Goal: Transaction & Acquisition: Purchase product/service

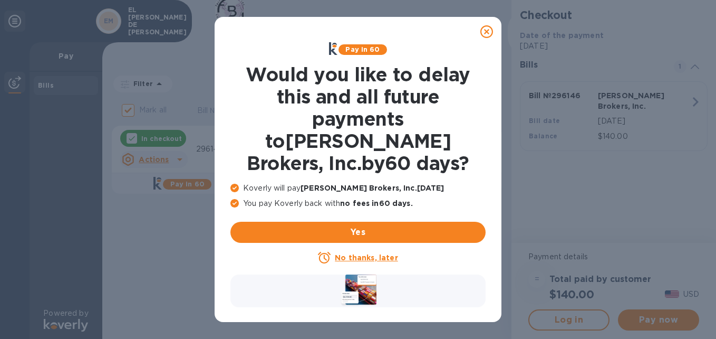
click at [490, 30] on icon at bounding box center [486, 31] width 13 height 13
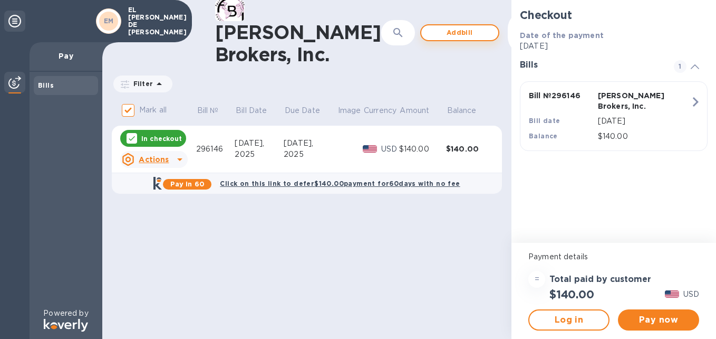
click at [438, 35] on span "Add bill" at bounding box center [460, 32] width 60 height 13
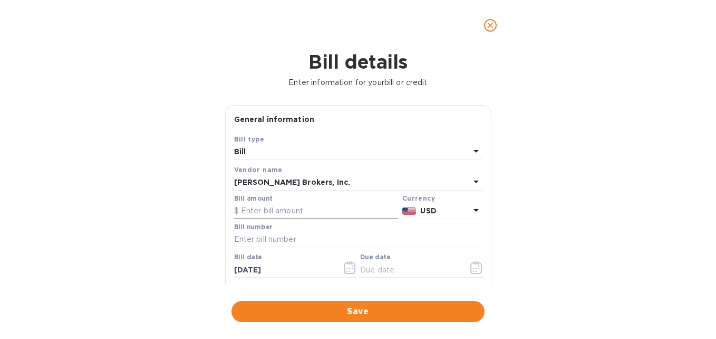
click at [293, 206] on input "text" at bounding box center [316, 211] width 164 height 16
type input "2"
type input "140"
click at [303, 246] on input "text" at bounding box center [358, 239] width 248 height 16
click at [305, 244] on input "text" at bounding box center [358, 239] width 248 height 16
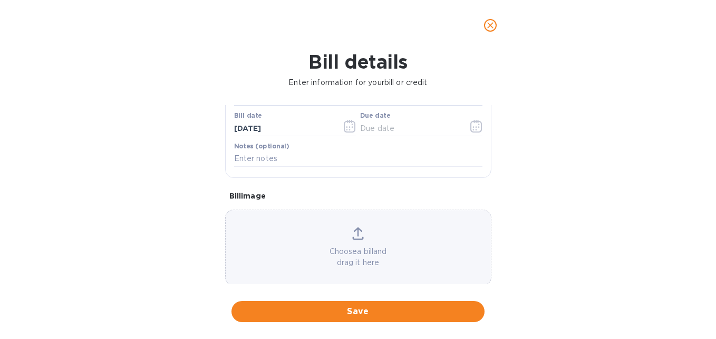
scroll to position [156, 0]
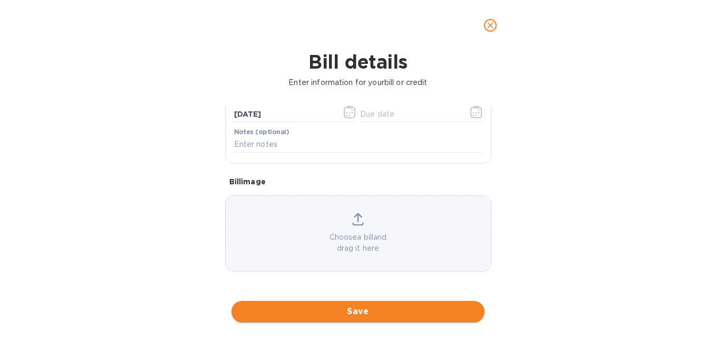
type input "296180"
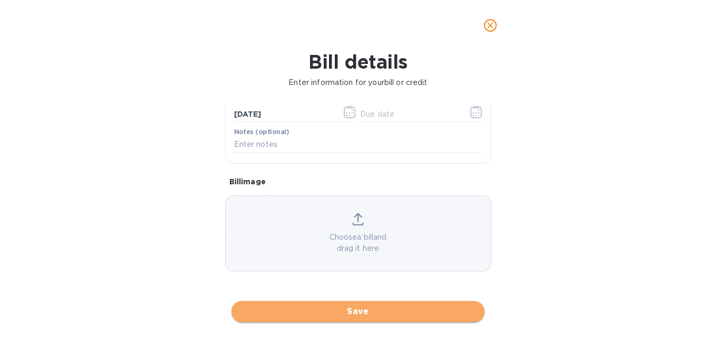
click at [379, 311] on span "Save" at bounding box center [358, 311] width 236 height 13
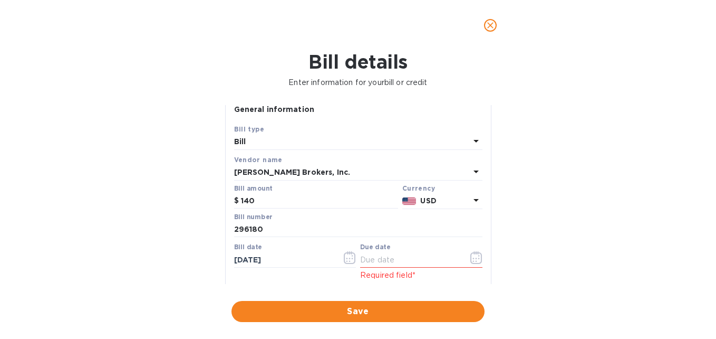
scroll to position [0, 0]
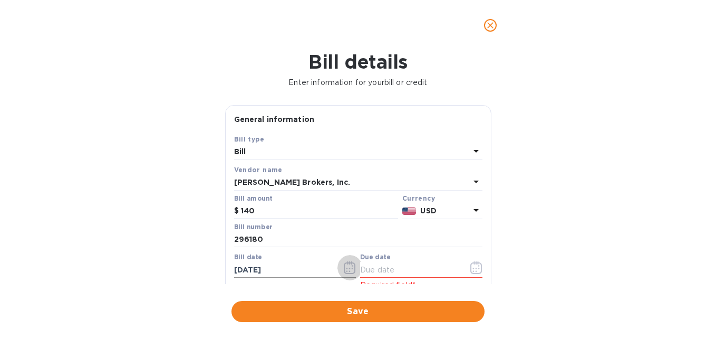
click at [344, 265] on icon "button" at bounding box center [350, 267] width 12 height 13
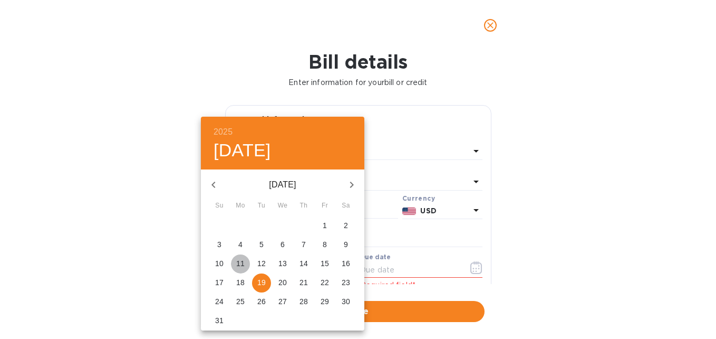
click at [245, 264] on span "11" at bounding box center [240, 263] width 19 height 11
type input "[DATE]"
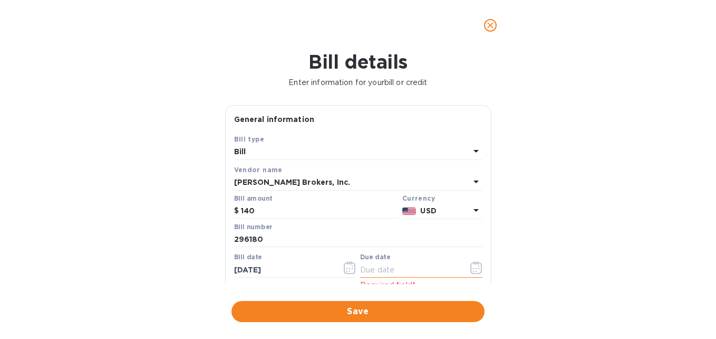
click at [477, 264] on icon "button" at bounding box center [476, 267] width 12 height 13
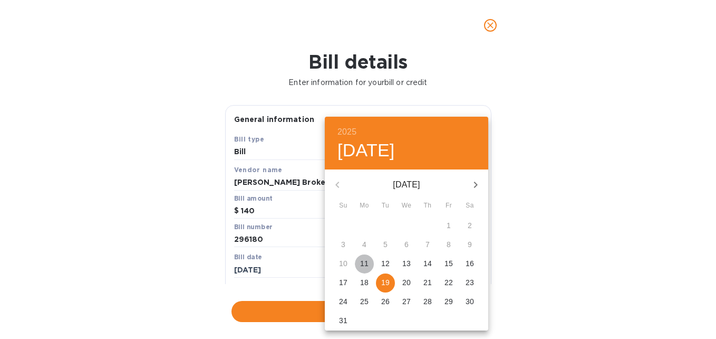
click at [365, 266] on p "11" at bounding box center [364, 263] width 8 height 11
type input "[DATE]"
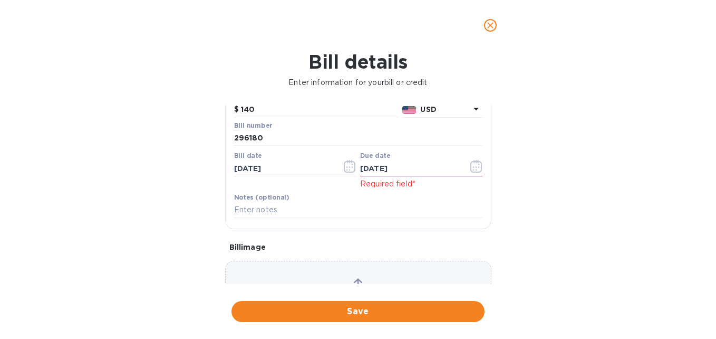
scroll to position [105, 0]
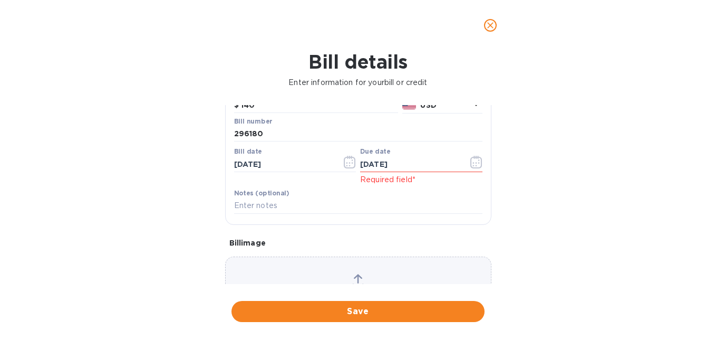
click at [408, 313] on span "Save" at bounding box center [358, 311] width 236 height 13
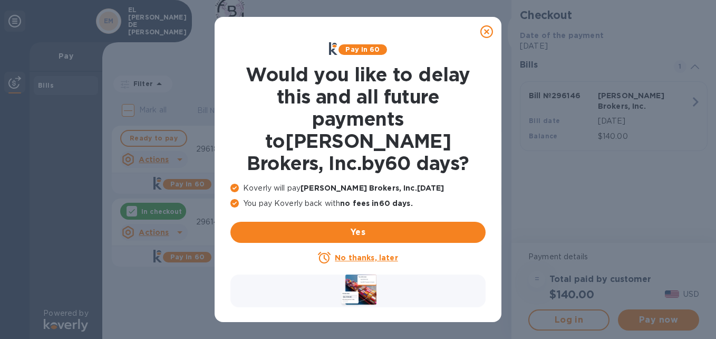
click at [491, 31] on icon at bounding box center [486, 31] width 13 height 13
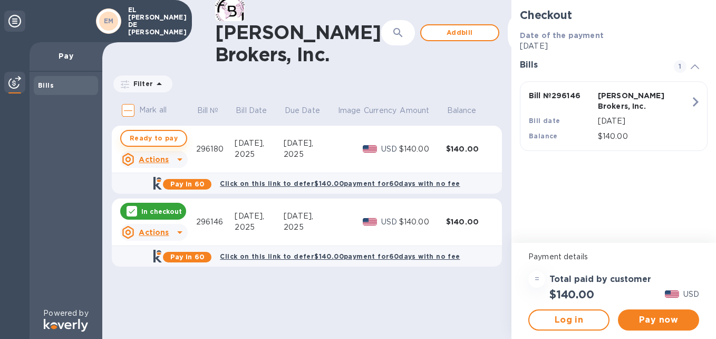
click at [159, 137] on span "Ready to pay" at bounding box center [154, 138] width 48 height 13
checkbox input "true"
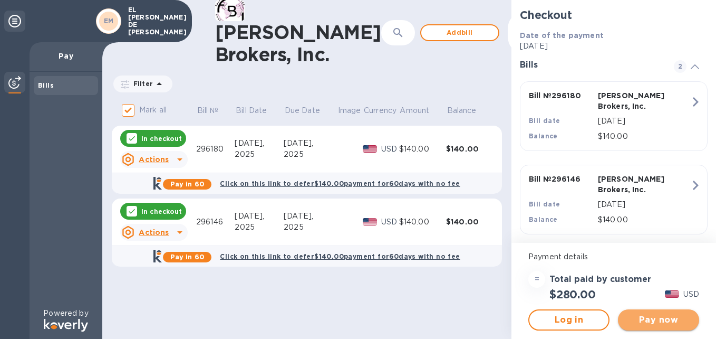
click at [663, 320] on span "Pay now" at bounding box center [658, 319] width 64 height 13
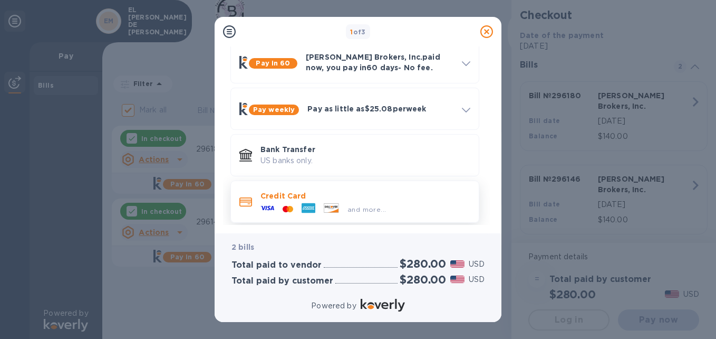
scroll to position [57, 0]
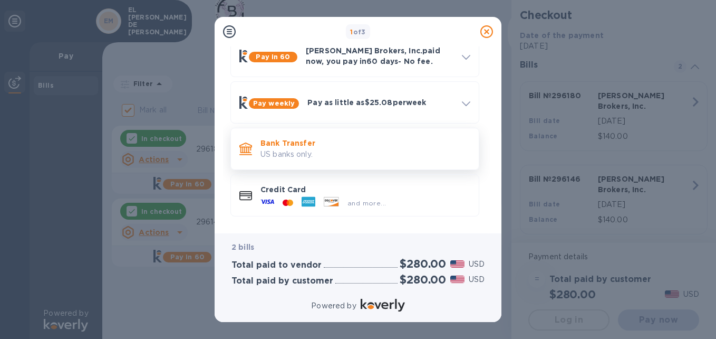
click at [345, 154] on p "US banks only." at bounding box center [365, 154] width 210 height 11
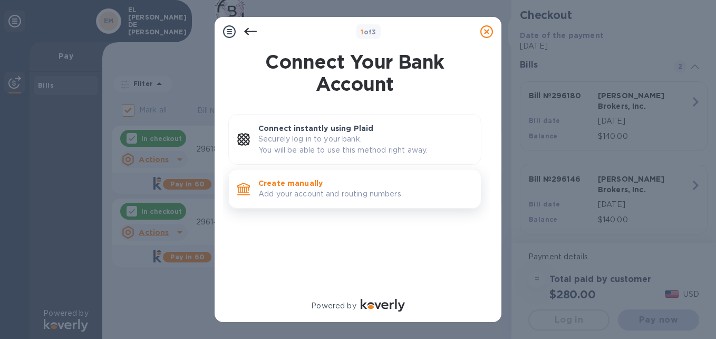
click at [322, 186] on p "Create manually" at bounding box center [365, 183] width 214 height 11
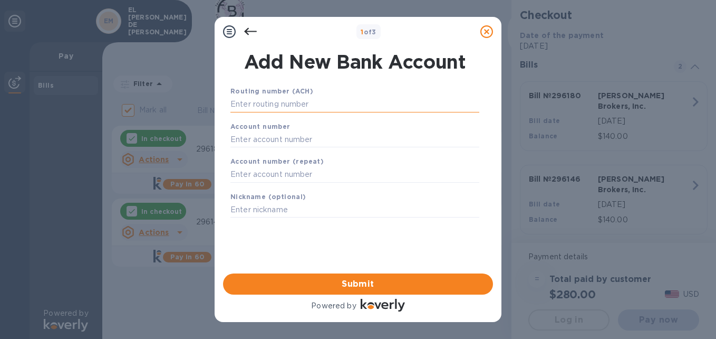
click at [287, 101] on input "text" at bounding box center [354, 104] width 249 height 16
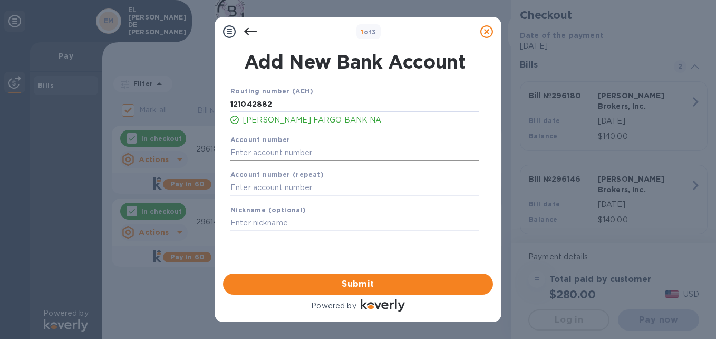
type input "121042882"
click at [295, 152] on input "text" at bounding box center [354, 152] width 249 height 16
type input "1376638555"
click at [297, 186] on input "text" at bounding box center [354, 188] width 249 height 16
type input "1376638555"
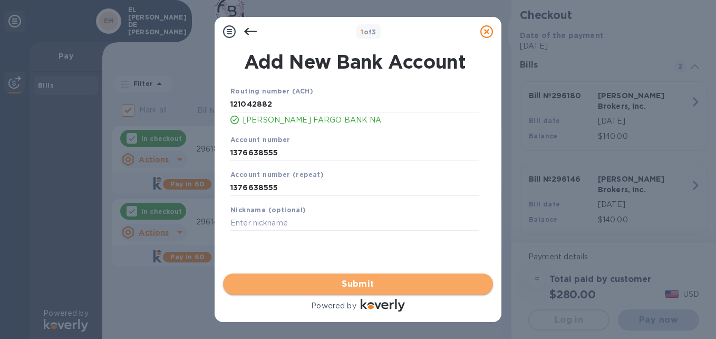
click at [392, 276] on button "Submit" at bounding box center [358, 283] width 270 height 21
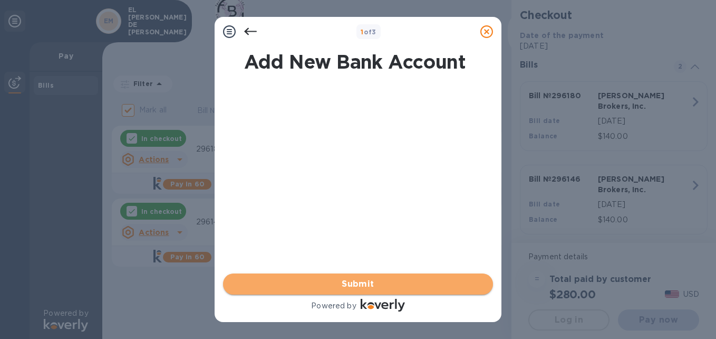
click at [359, 284] on span "Submit" at bounding box center [357, 283] width 253 height 13
